Goal: Use online tool/utility: Use online tool/utility

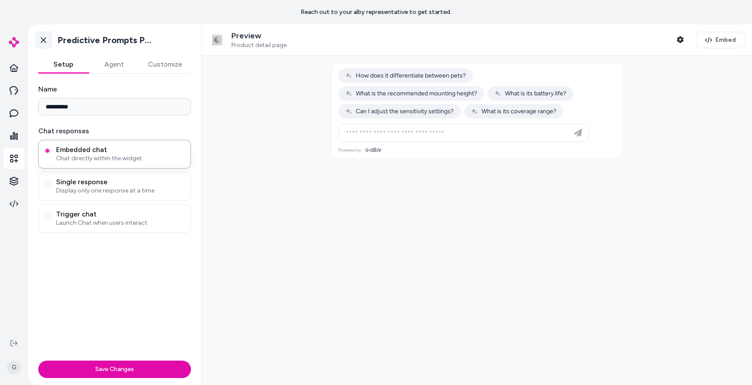
click at [38, 40] on link "Go back" at bounding box center [43, 39] width 17 height 17
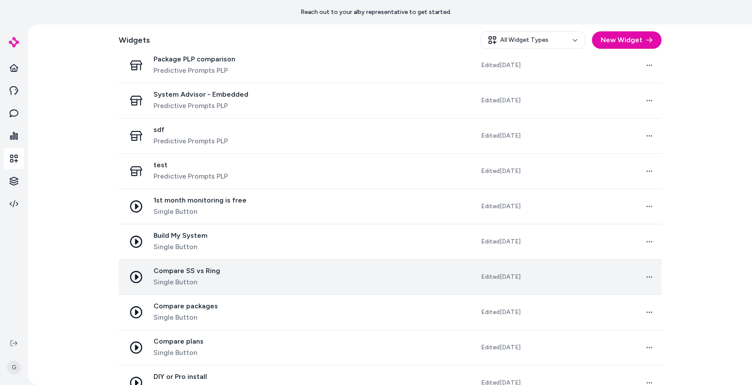
scroll to position [608, 0]
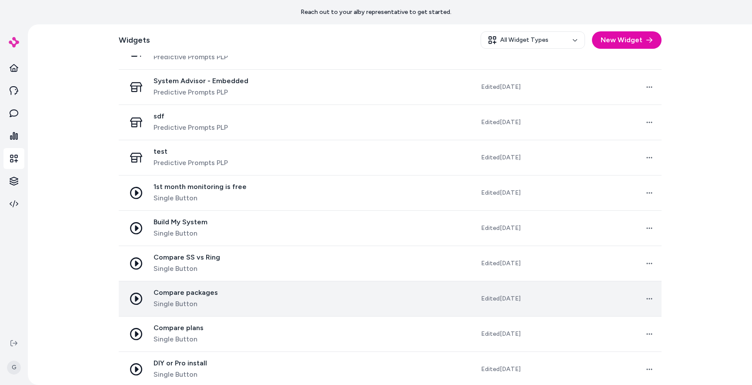
click at [220, 288] on div "Compare packages Single Button" at bounding box center [201, 298] width 151 height 21
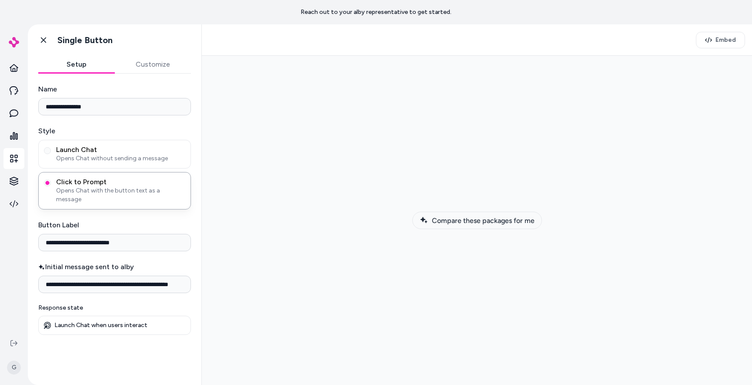
click at [486, 223] on span "Compare these packages for me" at bounding box center [483, 220] width 103 height 8
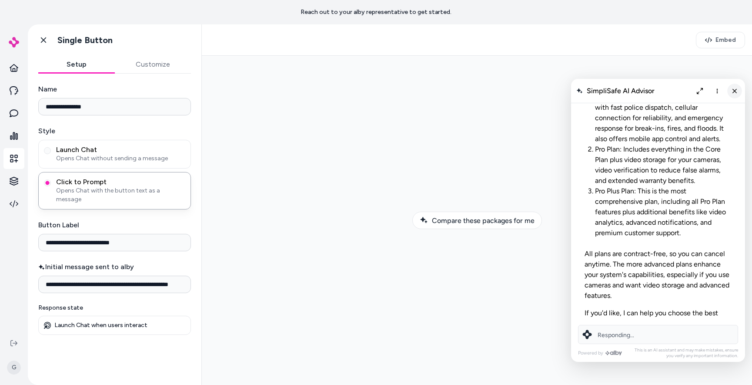
scroll to position [625, 0]
click at [736, 90] on icon "Close chat" at bounding box center [734, 90] width 7 height 7
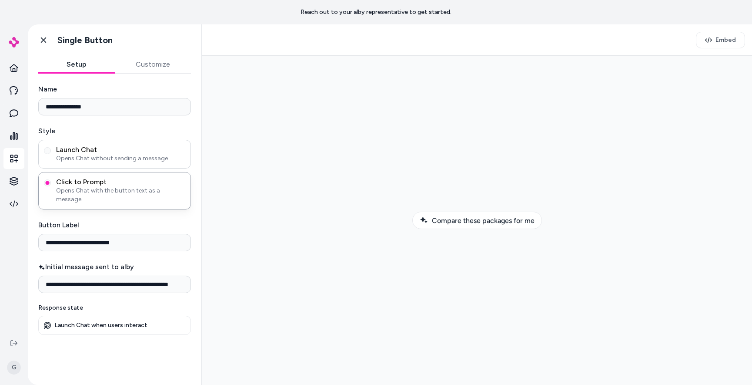
click at [134, 149] on span "Launch Chat" at bounding box center [120, 149] width 129 height 9
click at [51, 149] on button "Launch Chat Opens Chat without sending a message" at bounding box center [47, 150] width 7 height 7
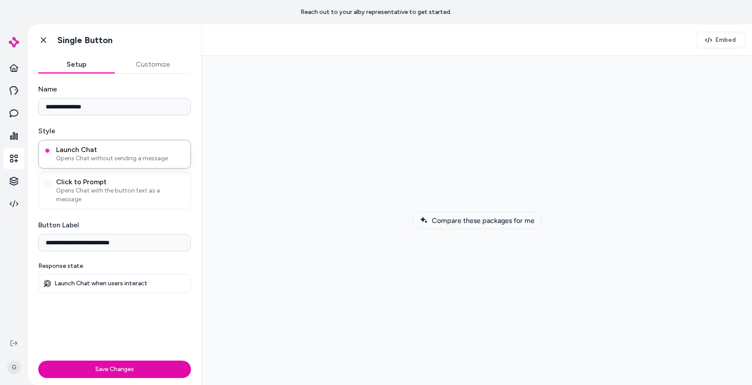
click at [424, 220] on icon at bounding box center [424, 220] width 9 height 9
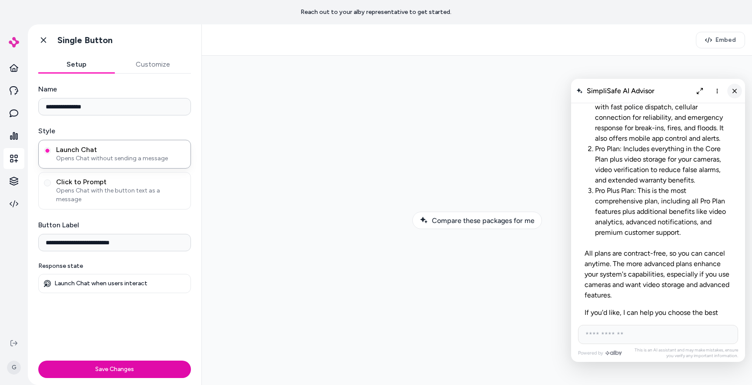
click at [737, 88] on icon "Close chat" at bounding box center [734, 90] width 7 height 7
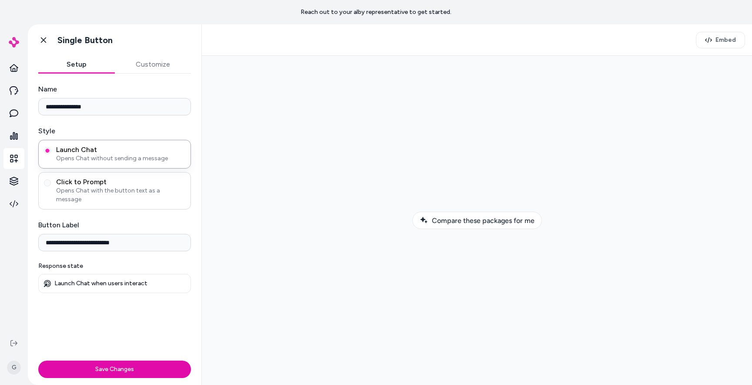
click at [147, 177] on div "Click to Prompt Opens Chat with the button text as a message" at bounding box center [114, 190] width 153 height 37
click at [149, 184] on span "Click to Prompt" at bounding box center [120, 182] width 129 height 9
click at [51, 184] on button "Click to Prompt Opens Chat with the button text as a message" at bounding box center [47, 182] width 7 height 7
